Goal: Transaction & Acquisition: Purchase product/service

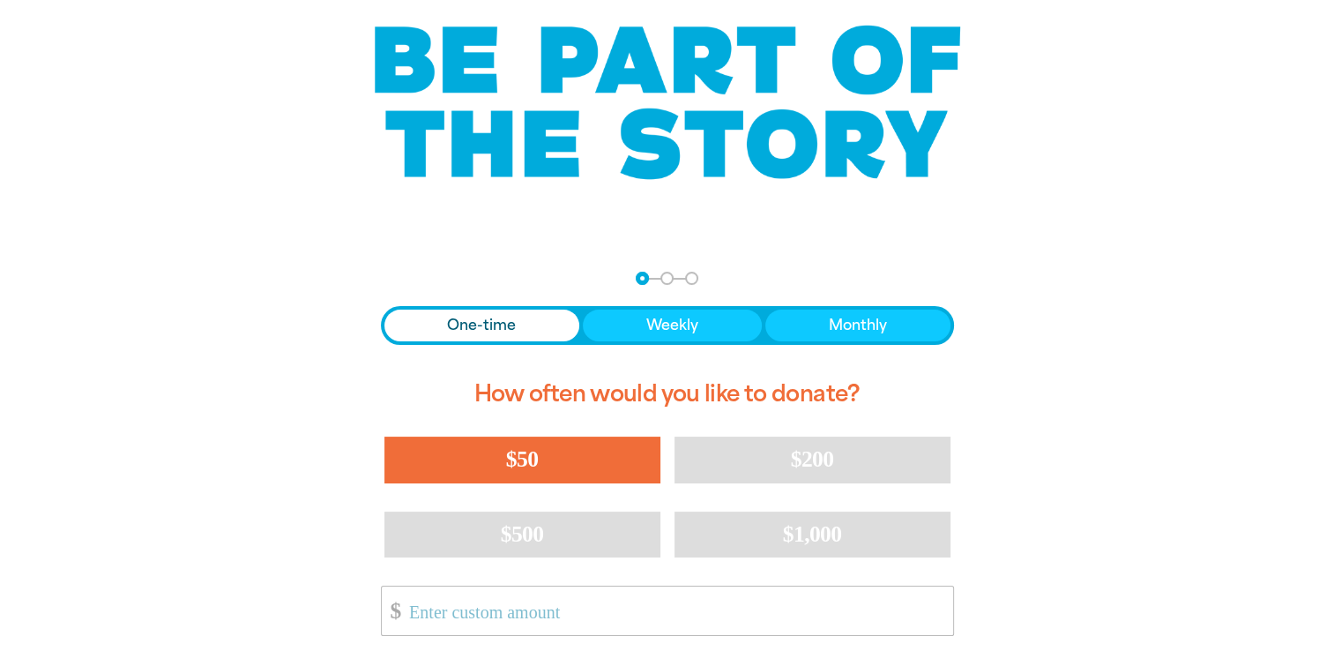
scroll to position [138, 0]
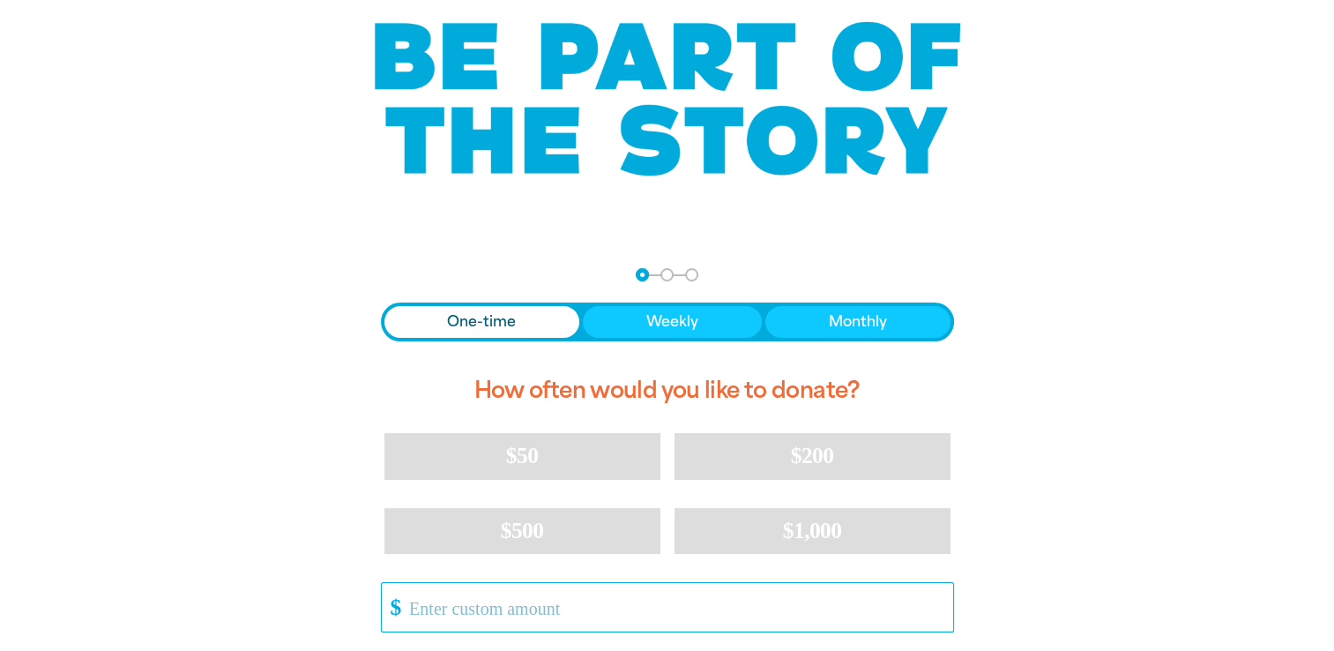
click at [441, 594] on input "Other Amount" at bounding box center [675, 607] width 556 height 49
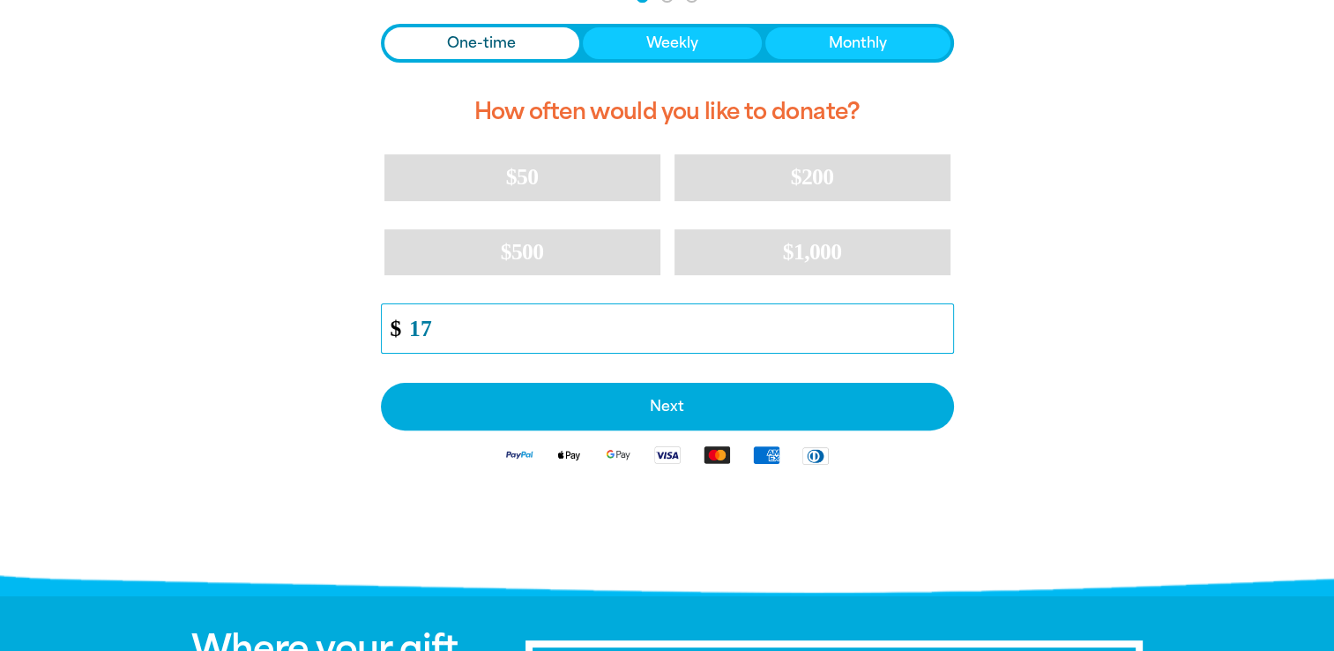
scroll to position [416, 0]
type input "1"
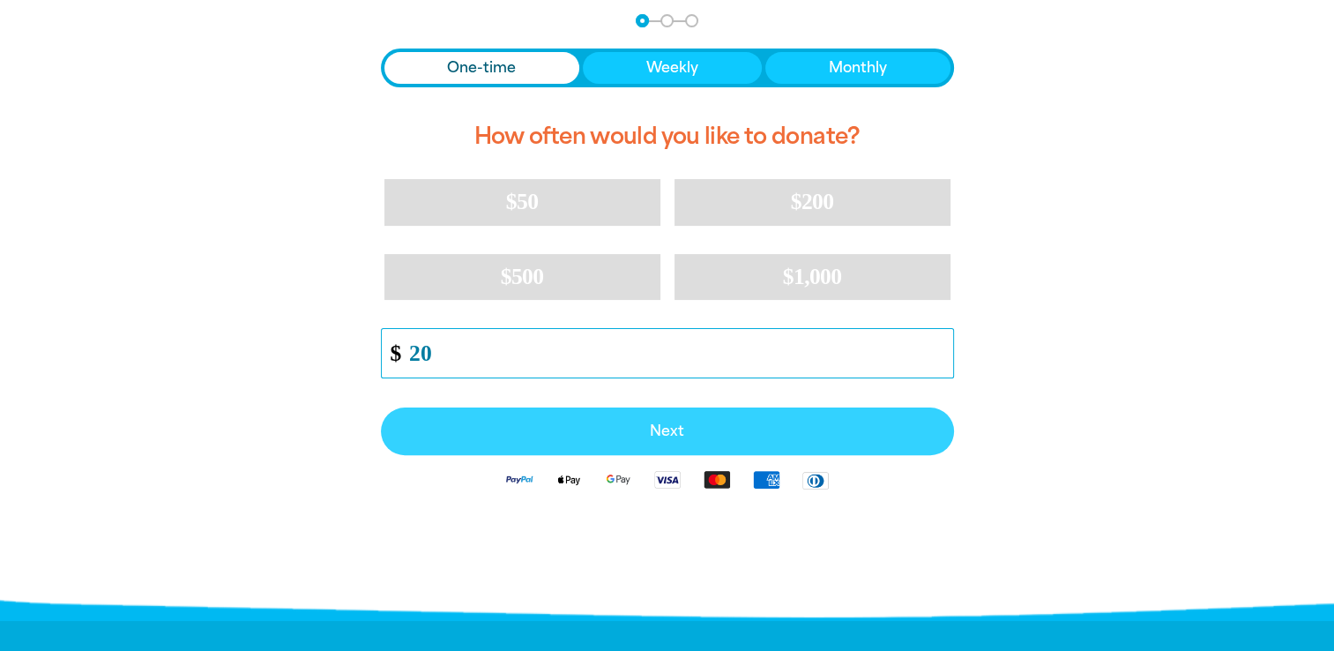
scroll to position [393, 0]
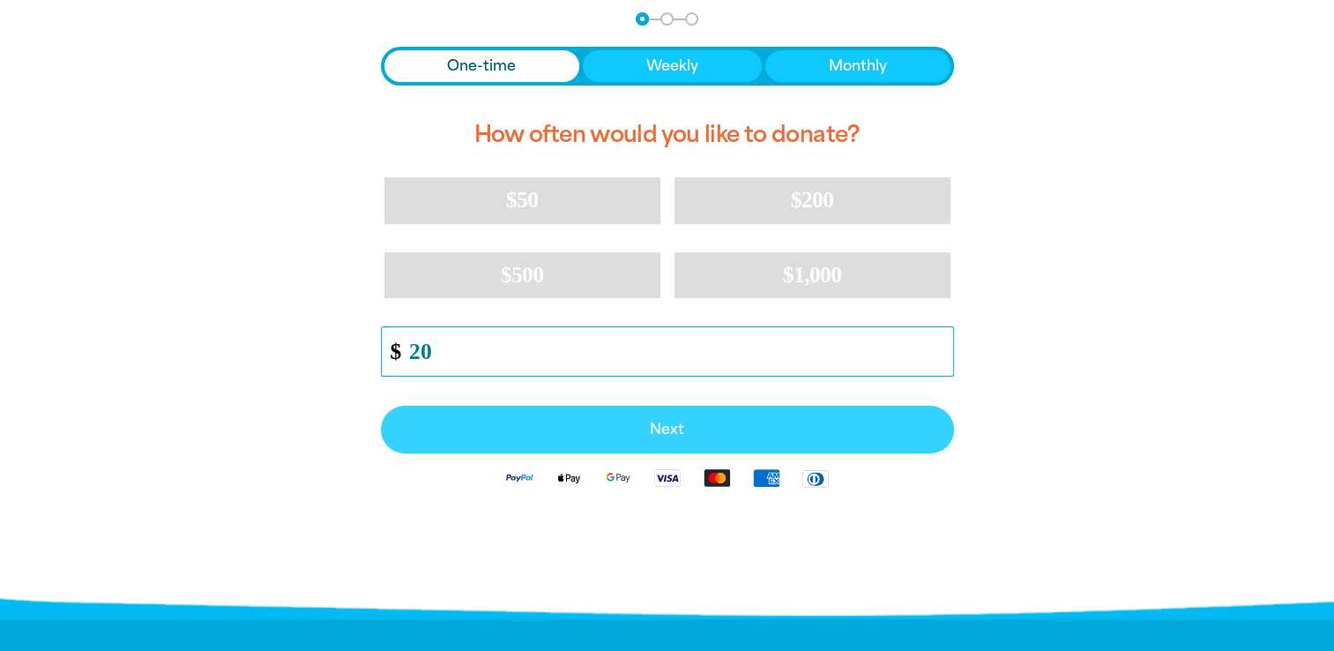
type input "20"
click at [651, 432] on span "Next" at bounding box center [667, 429] width 534 height 14
select select "AU"
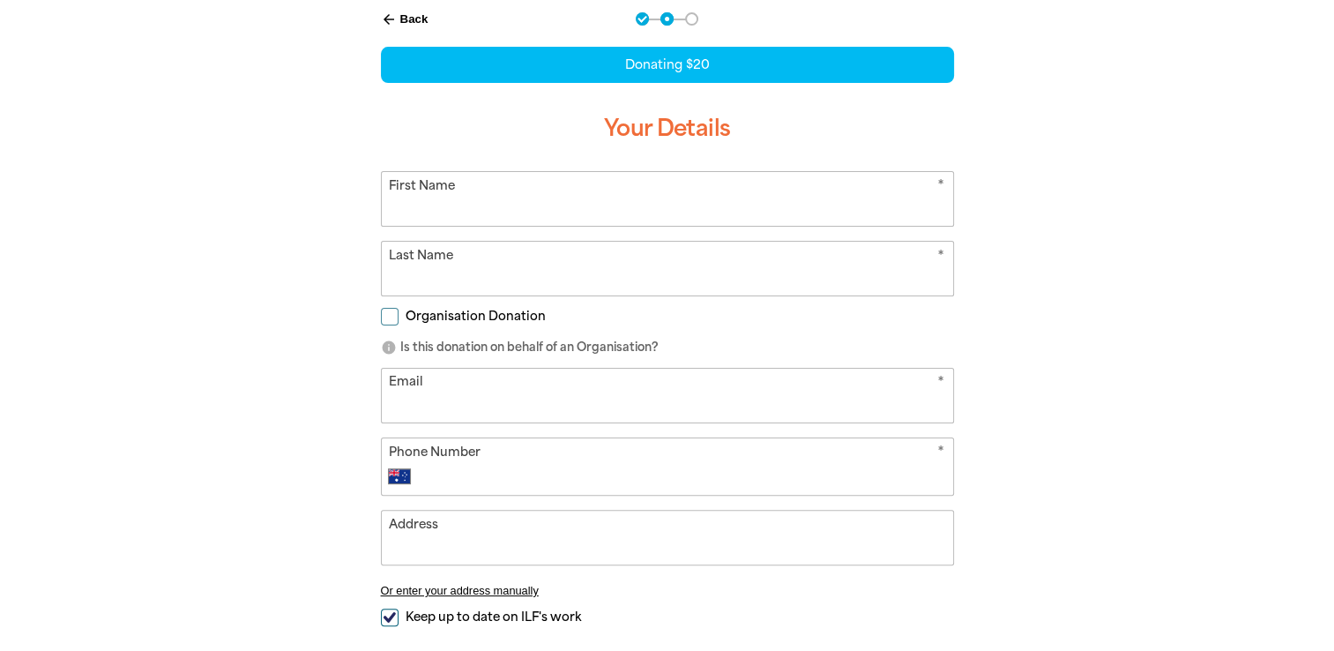
scroll to position [325, 0]
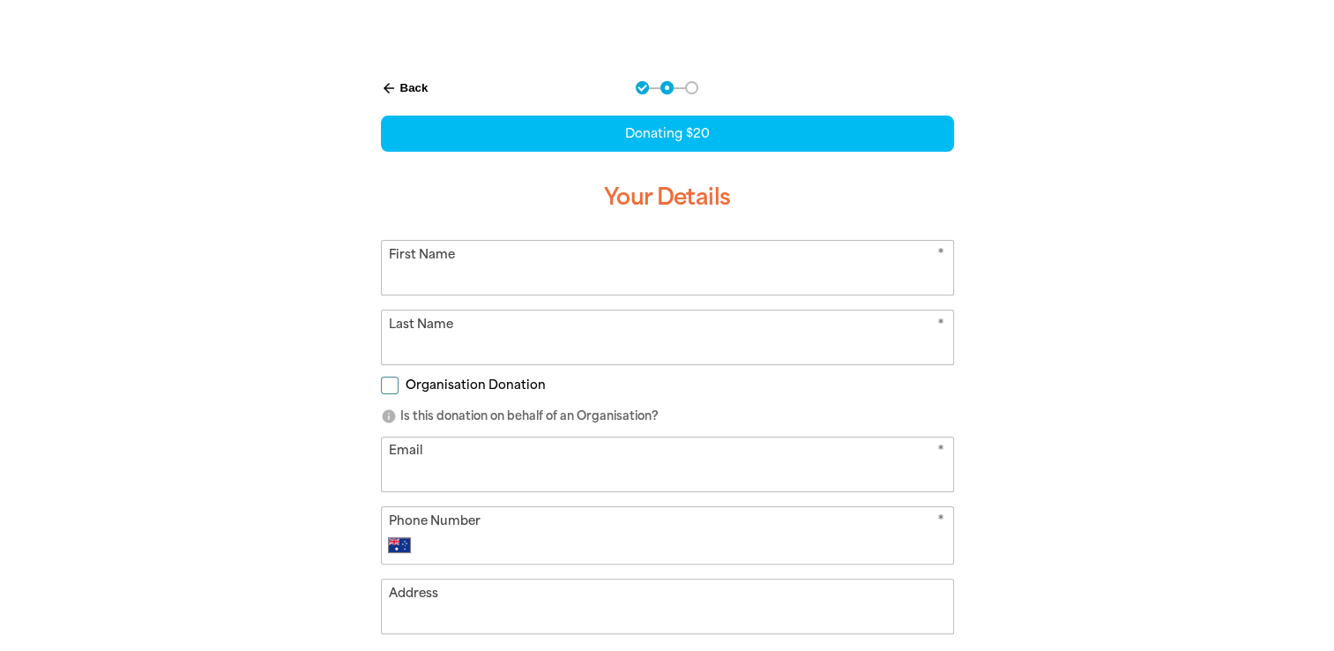
click at [593, 263] on input "First Name" at bounding box center [668, 268] width 572 height 54
type input "[PERSON_NAME]"
type input "Laight"
type input "[PERSON_NAME][EMAIL_ADDRESS][DOMAIN_NAME]"
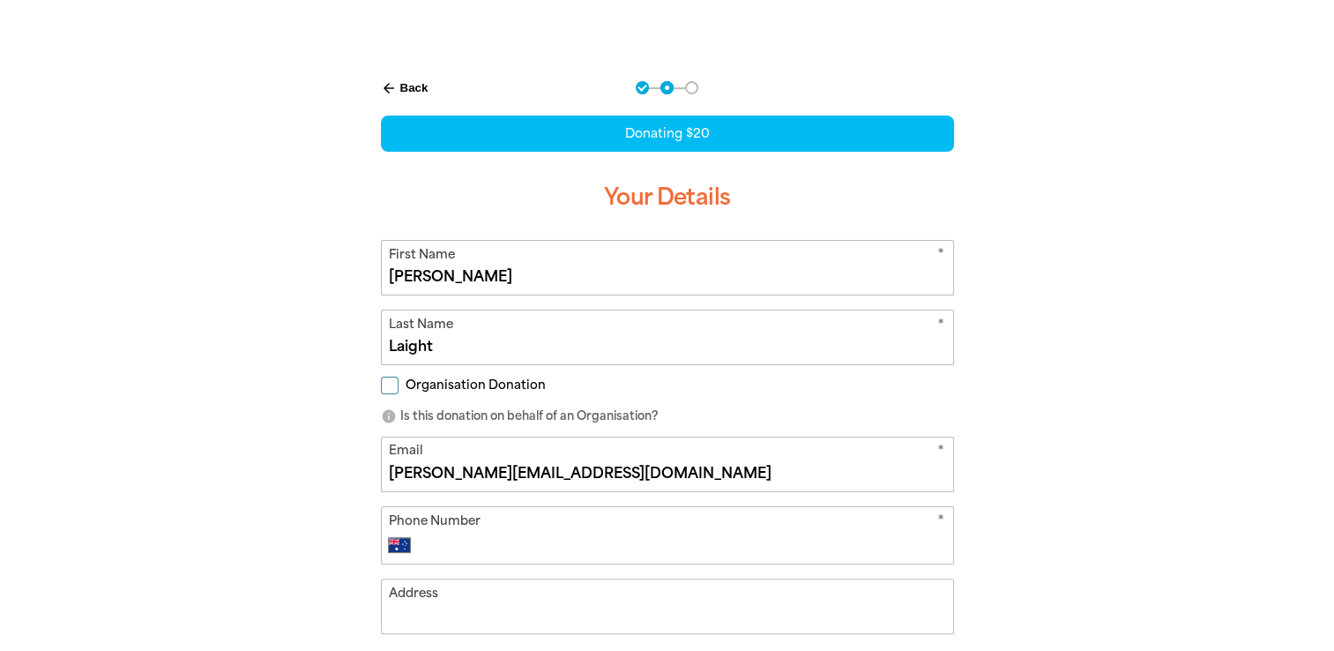
click at [461, 553] on input "Phone Number" at bounding box center [684, 544] width 521 height 21
type input "0433 036 988"
click at [425, 609] on input "Address" at bounding box center [668, 606] width 572 height 54
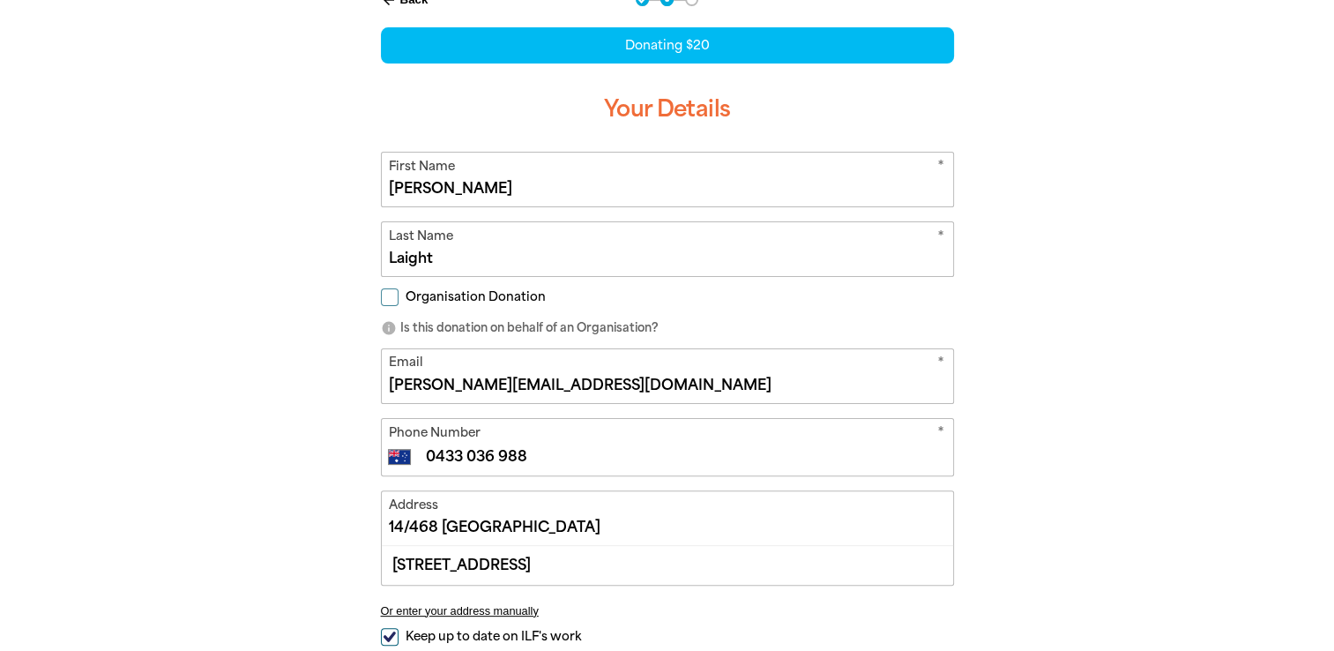
scroll to position [415, 0]
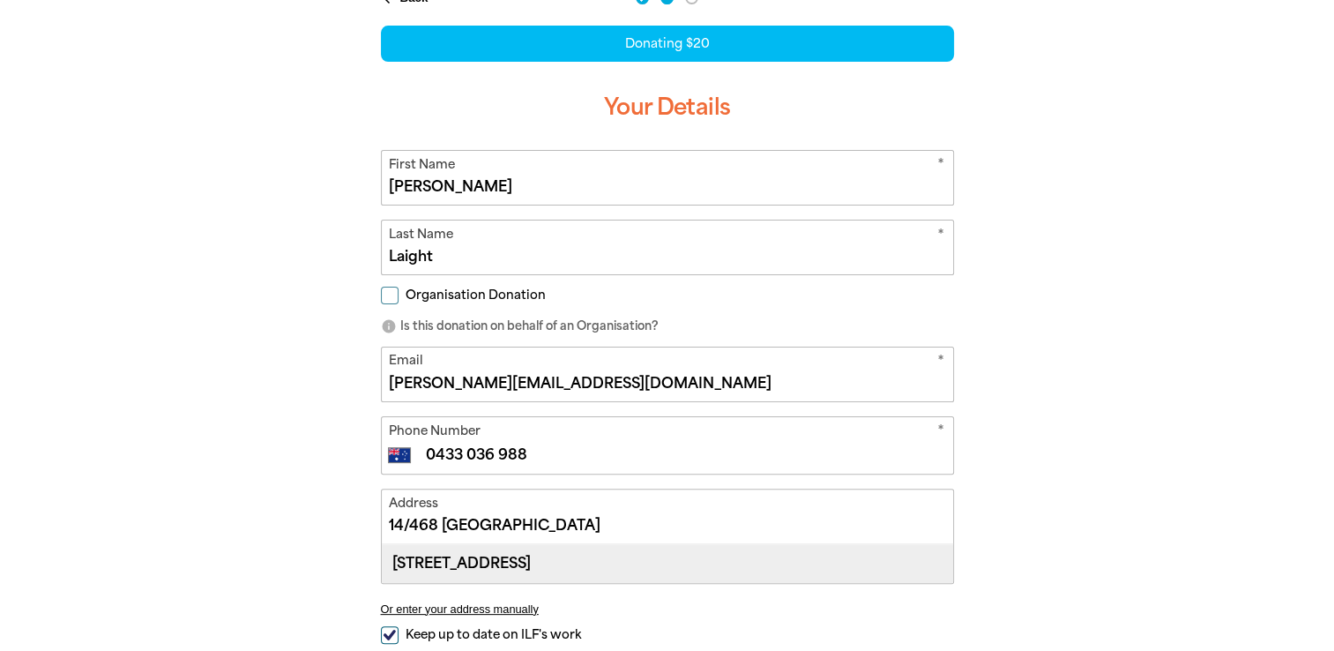
click at [487, 559] on div "[STREET_ADDRESS]" at bounding box center [668, 563] width 572 height 38
type input "[STREET_ADDRESS]"
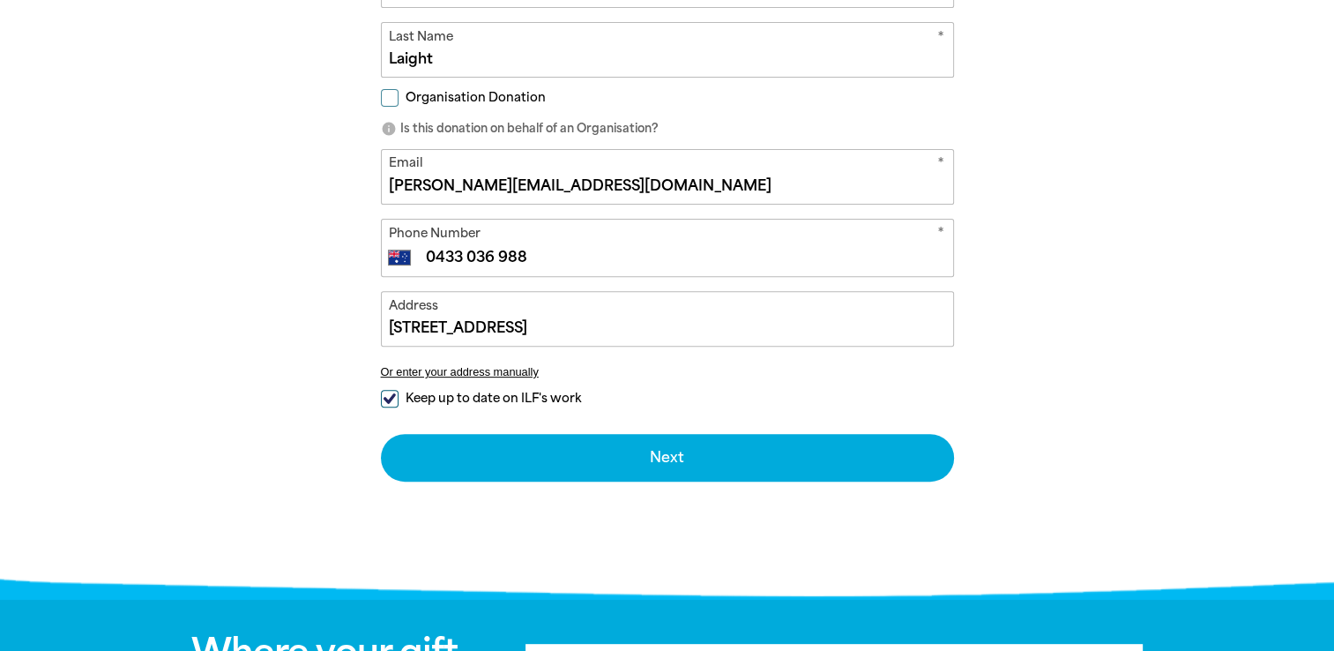
scroll to position [651, 0]
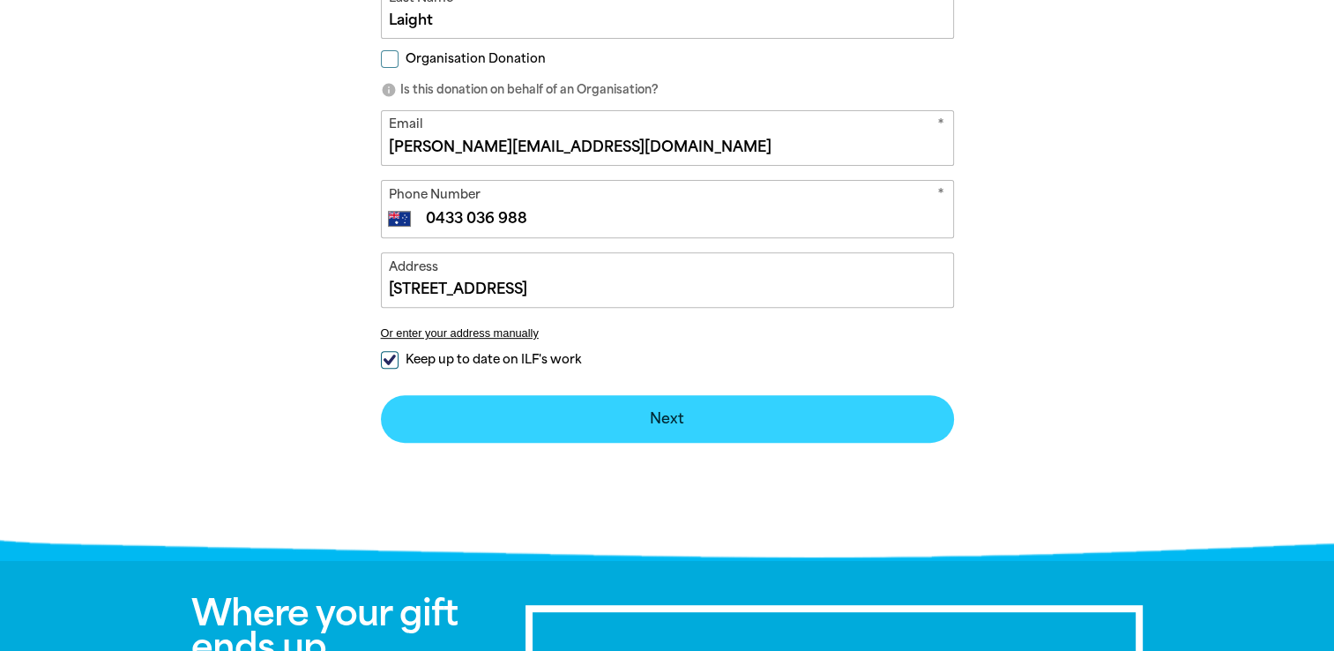
click at [656, 424] on button "Next chevron_right" at bounding box center [667, 419] width 573 height 48
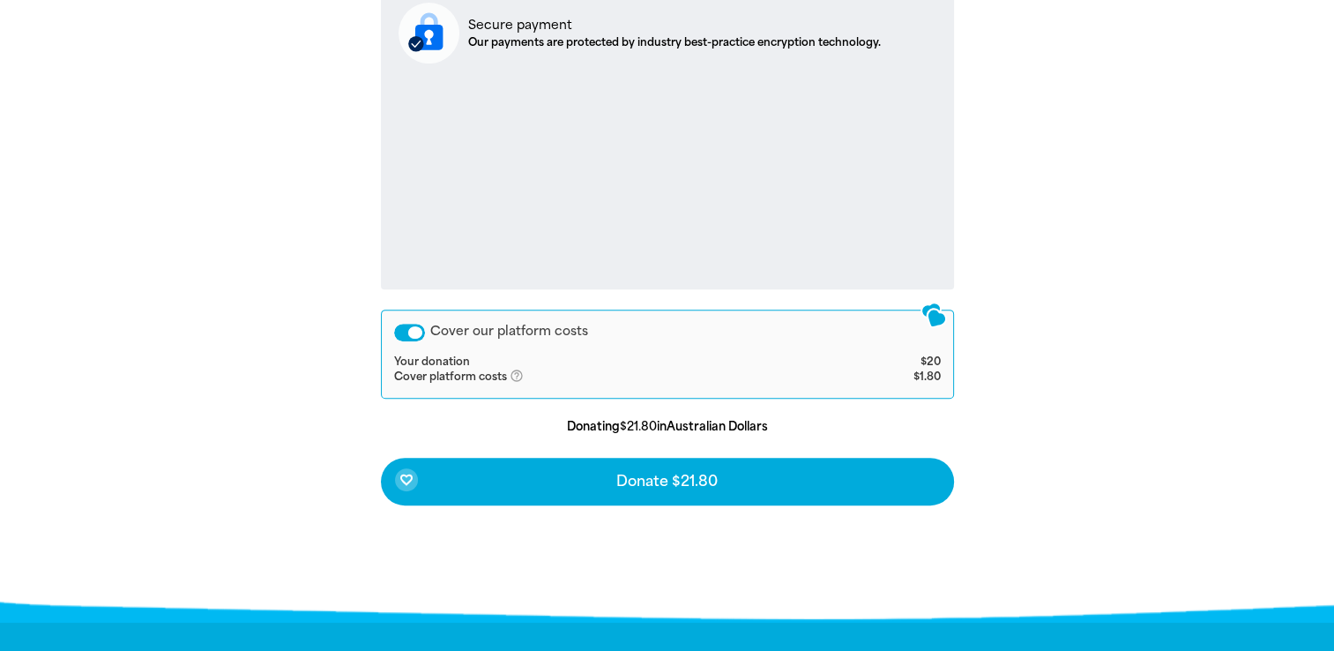
scroll to position [669, 0]
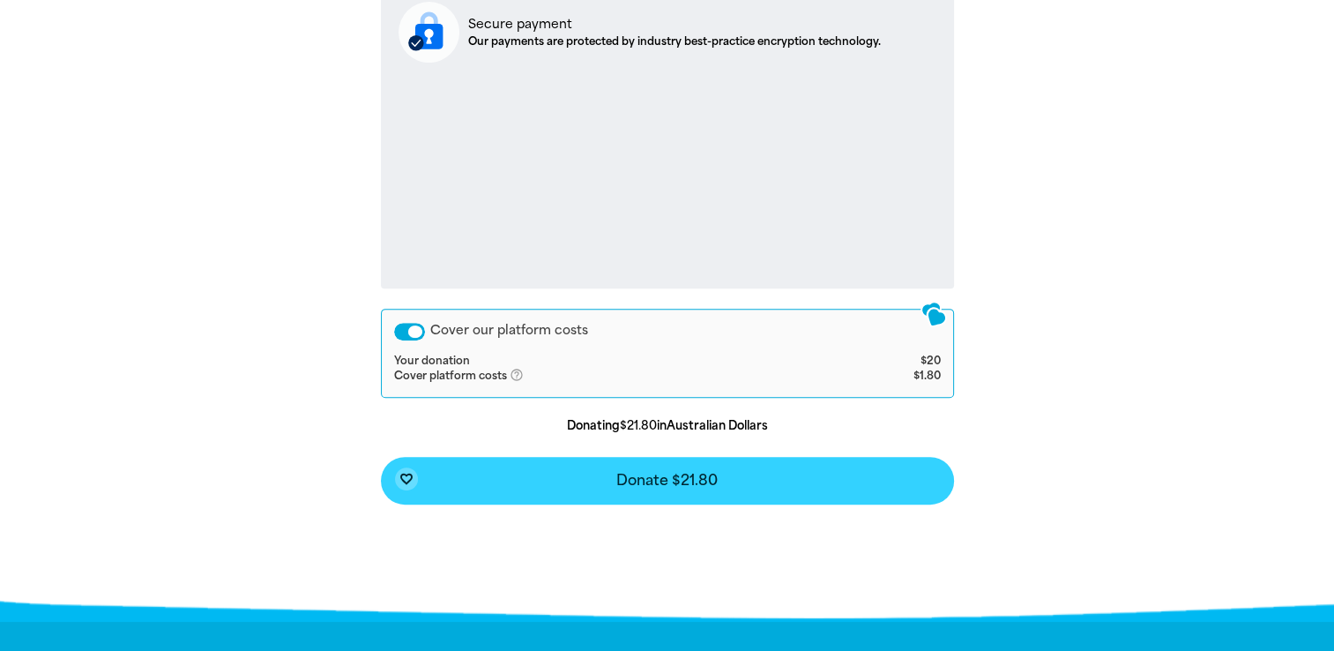
click at [539, 471] on button "favorite_border Donate $21.80" at bounding box center [667, 481] width 573 height 48
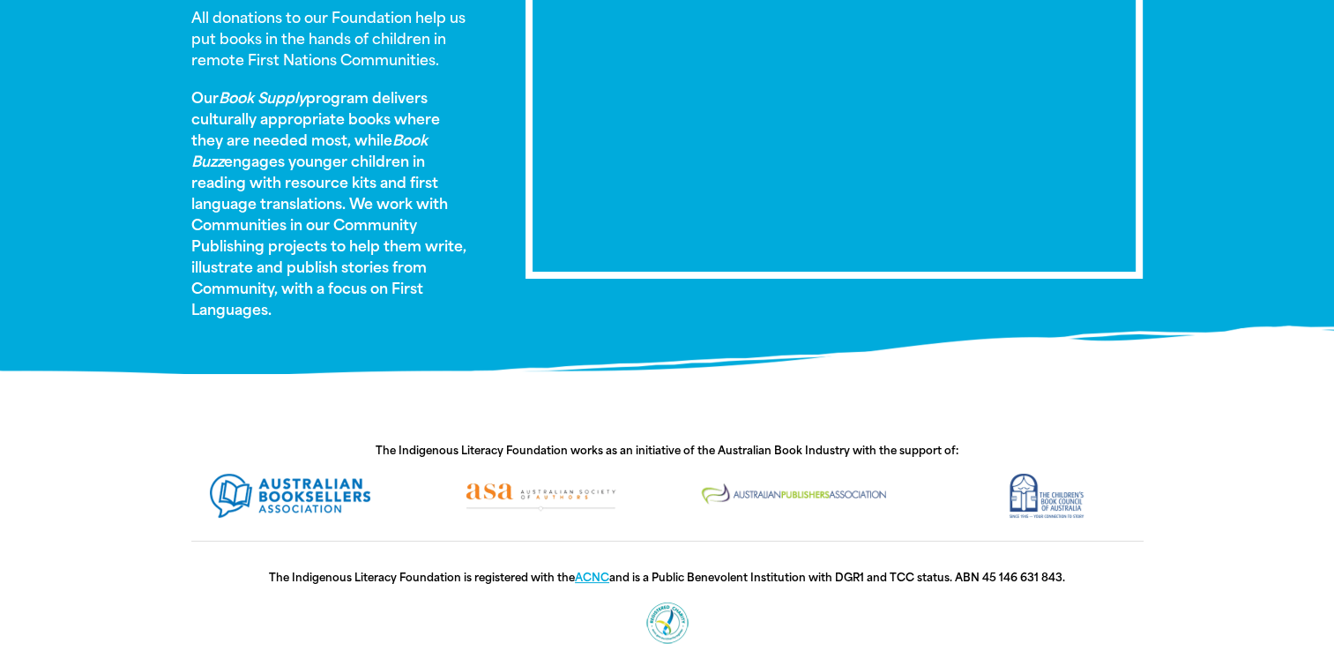
scroll to position [1249, 0]
